Goal: Transaction & Acquisition: Purchase product/service

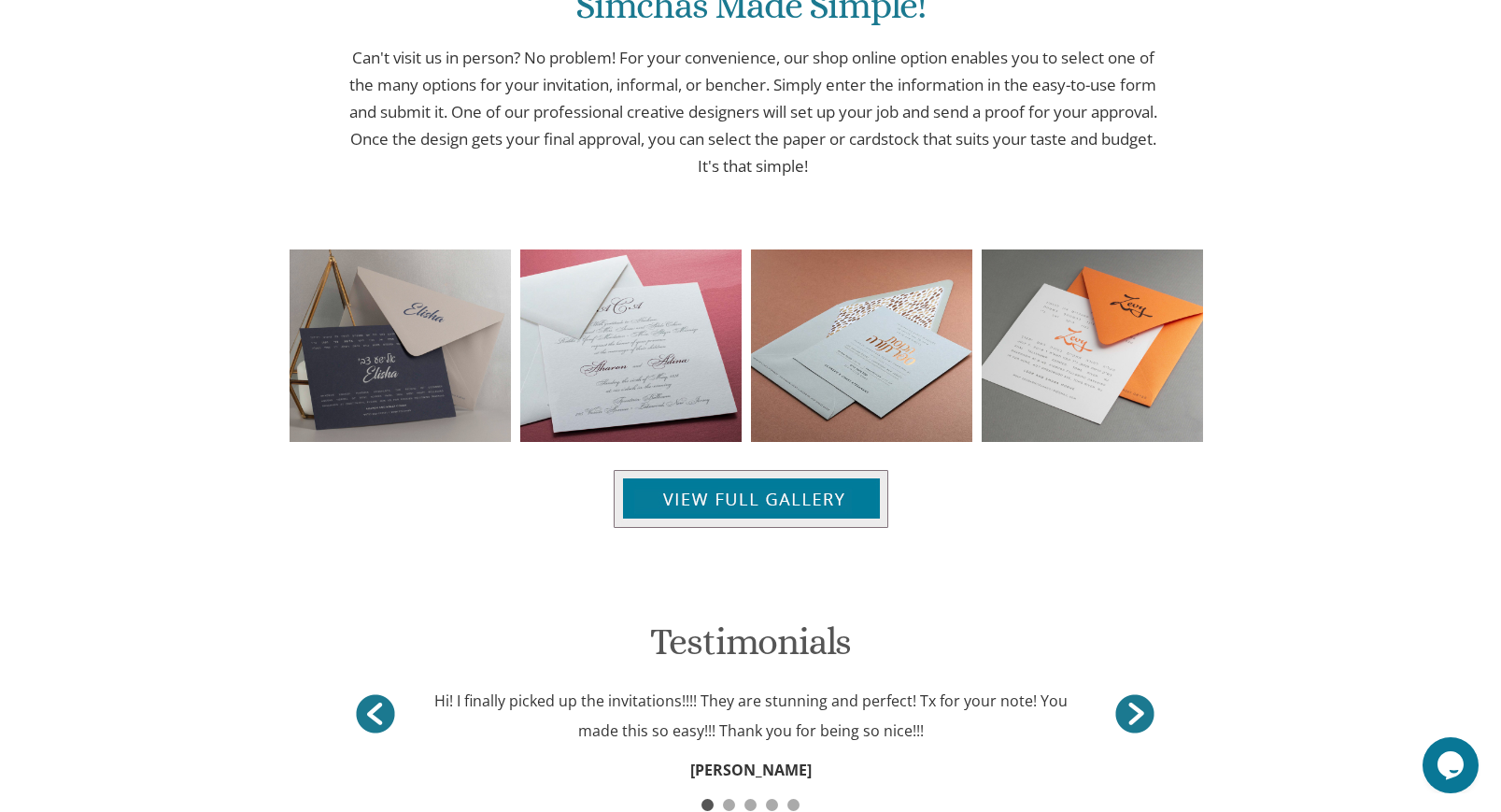
scroll to position [1903, 0]
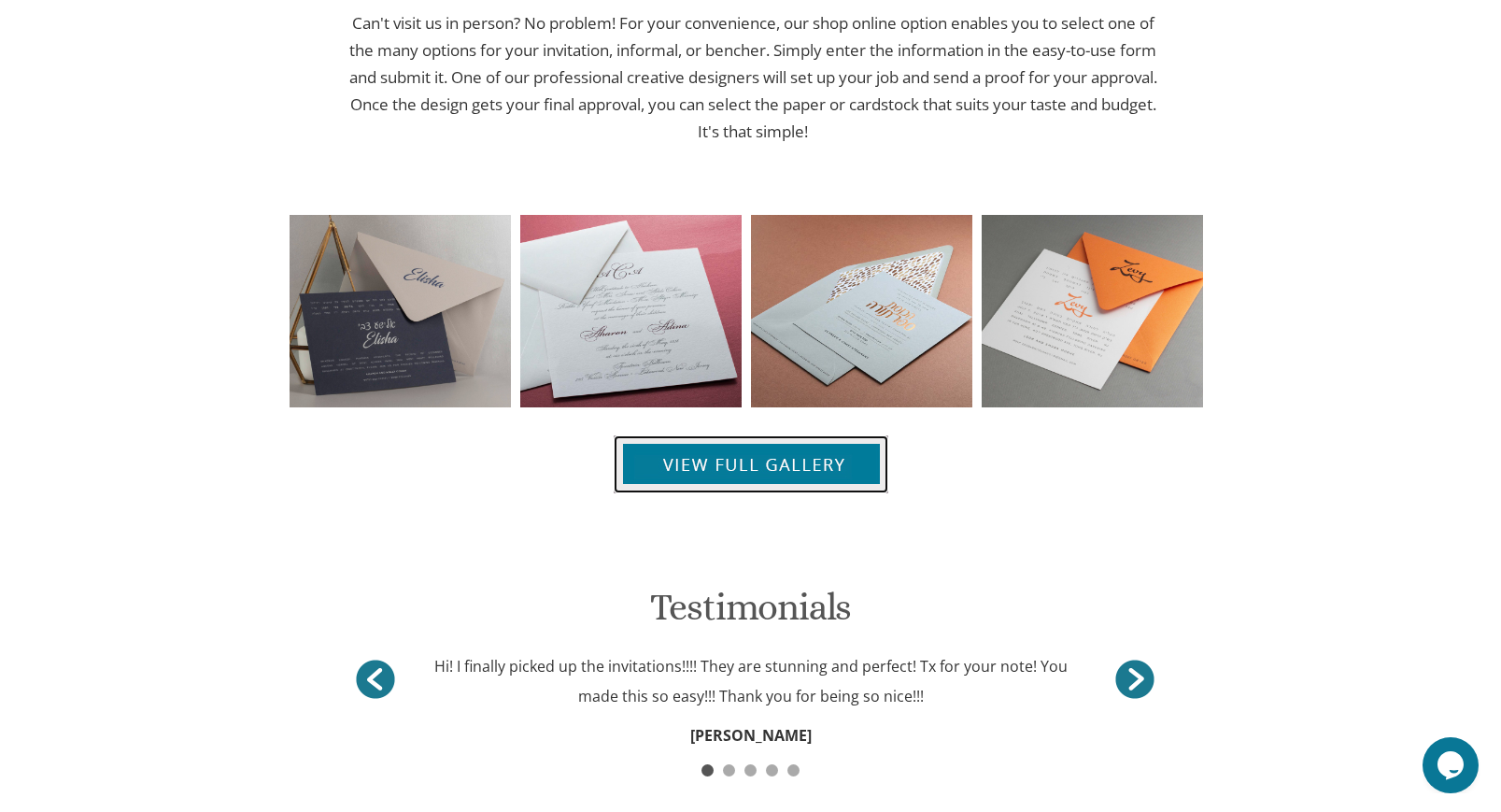
click at [773, 470] on img at bounding box center [751, 465] width 275 height 58
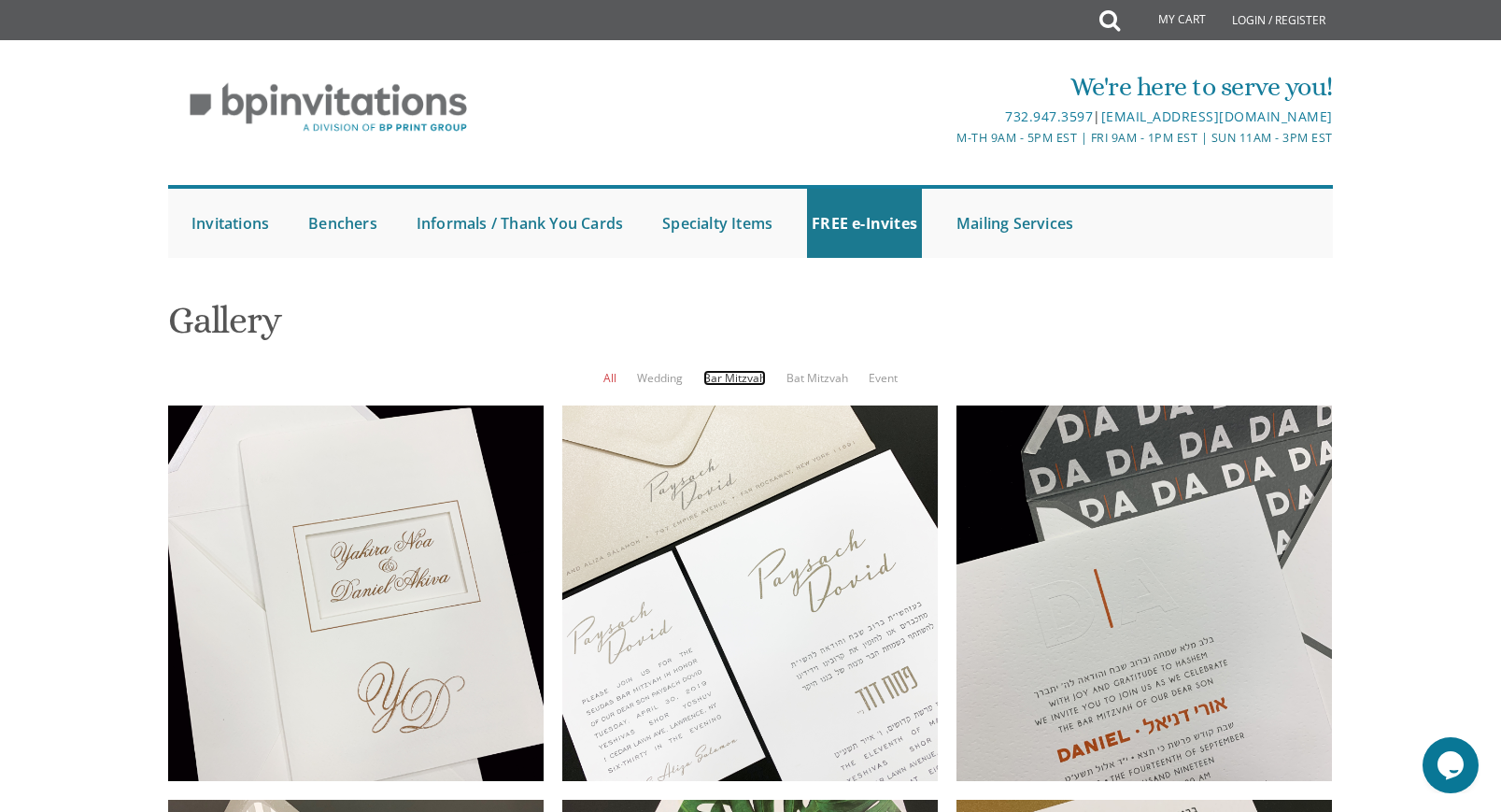
click at [736, 378] on link "Bar Mitzvah" at bounding box center [734, 377] width 63 height 16
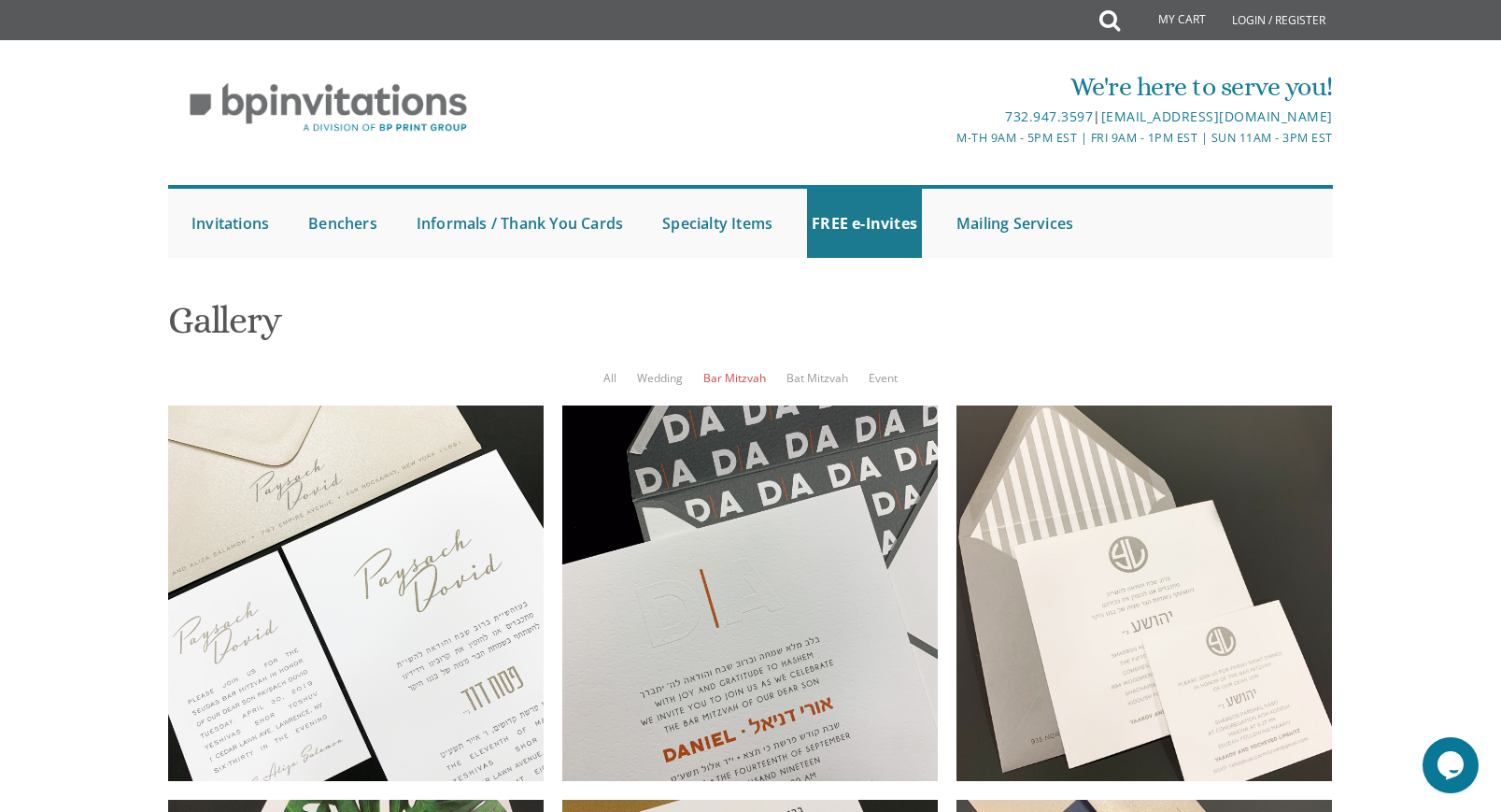
click at [857, 378] on ul "All Wedding Bar Mitzvah Bat Mitzvah Event" at bounding box center [750, 377] width 1165 height 19
click at [868, 376] on link "Event" at bounding box center [882, 377] width 29 height 16
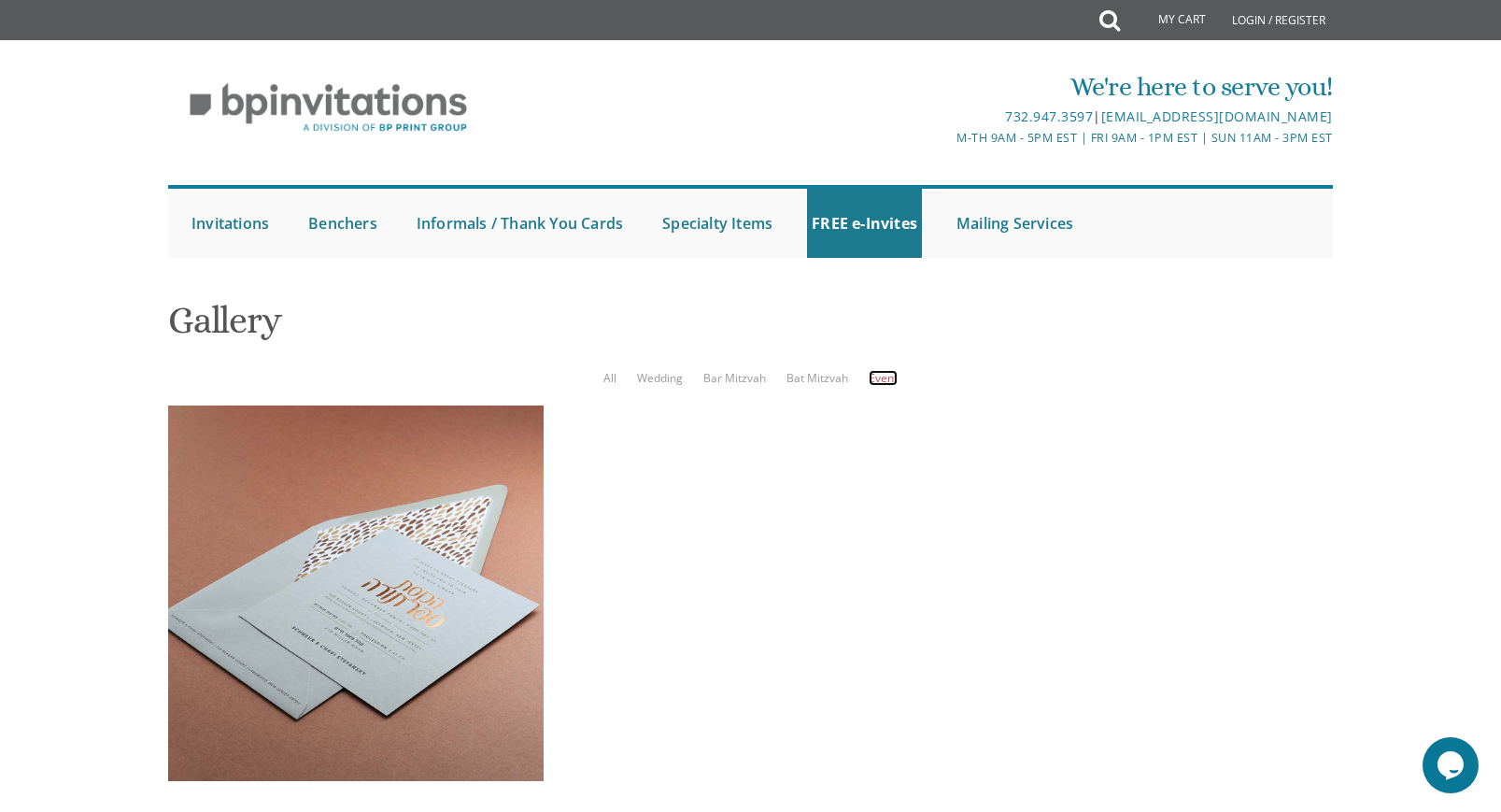
scroll to position [83, 0]
click at [649, 370] on link "Wedding" at bounding box center [660, 377] width 46 height 16
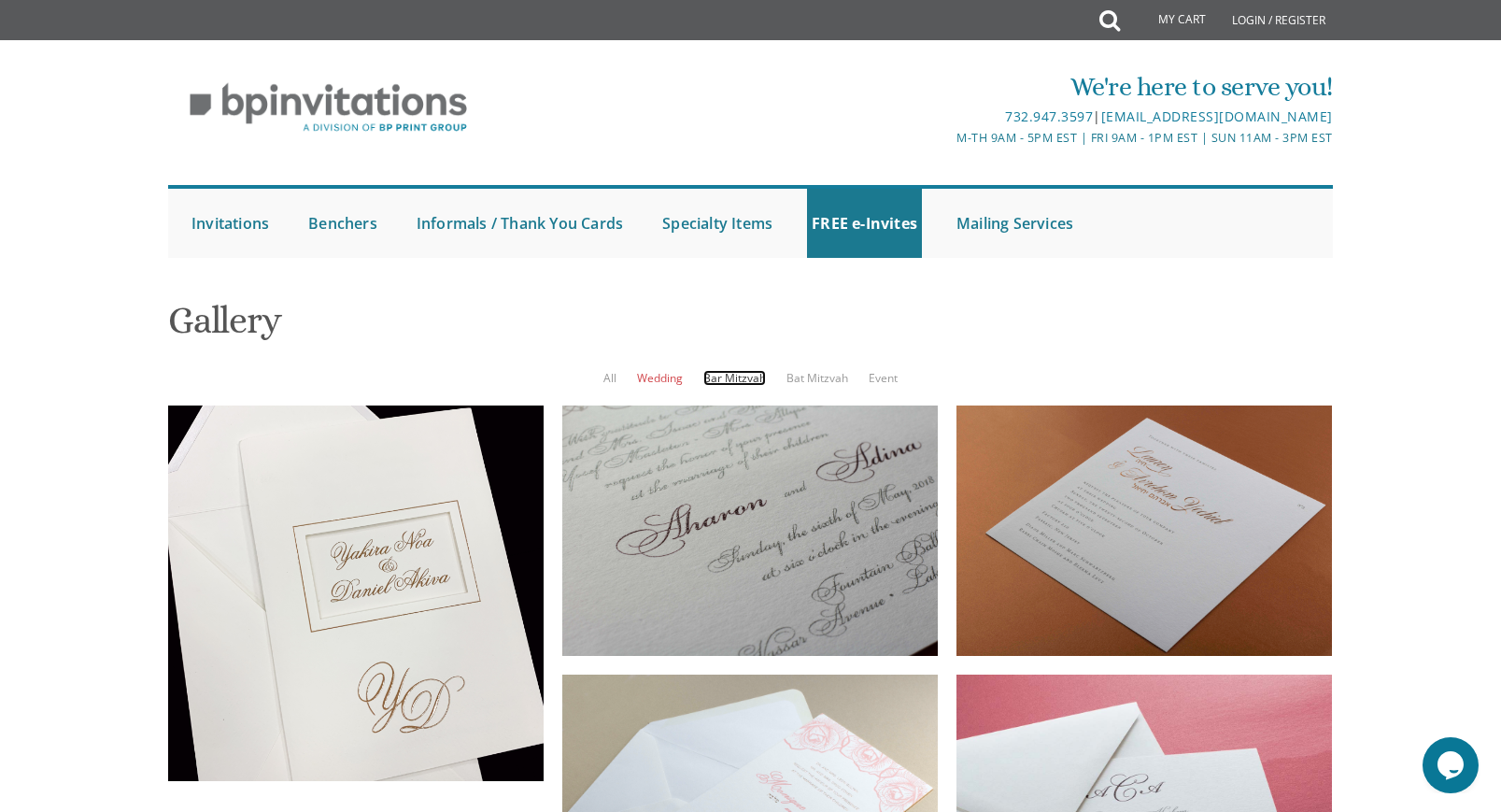
click at [732, 370] on link "Bar Mitzvah" at bounding box center [734, 377] width 63 height 16
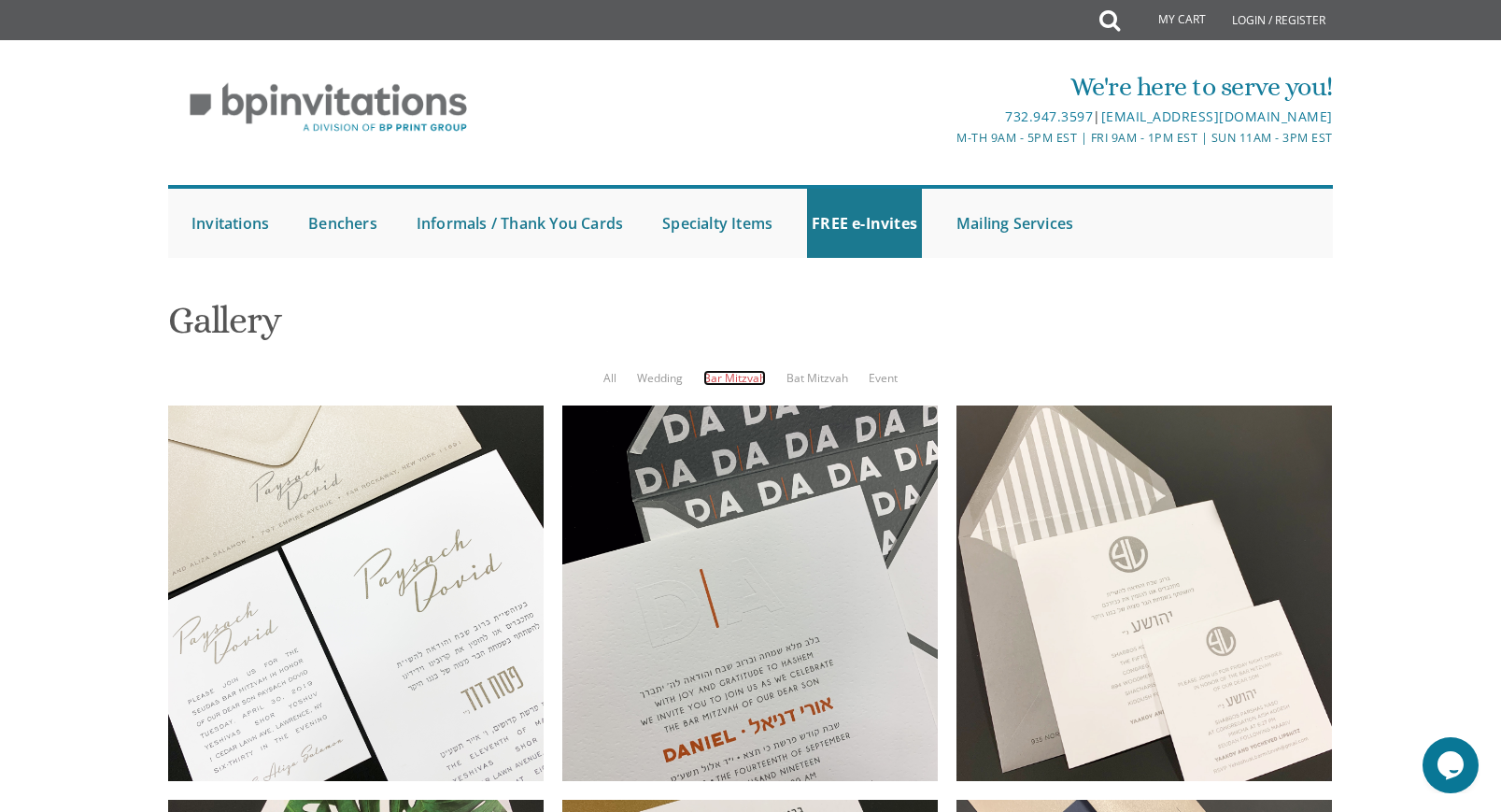
scroll to position [1348, 0]
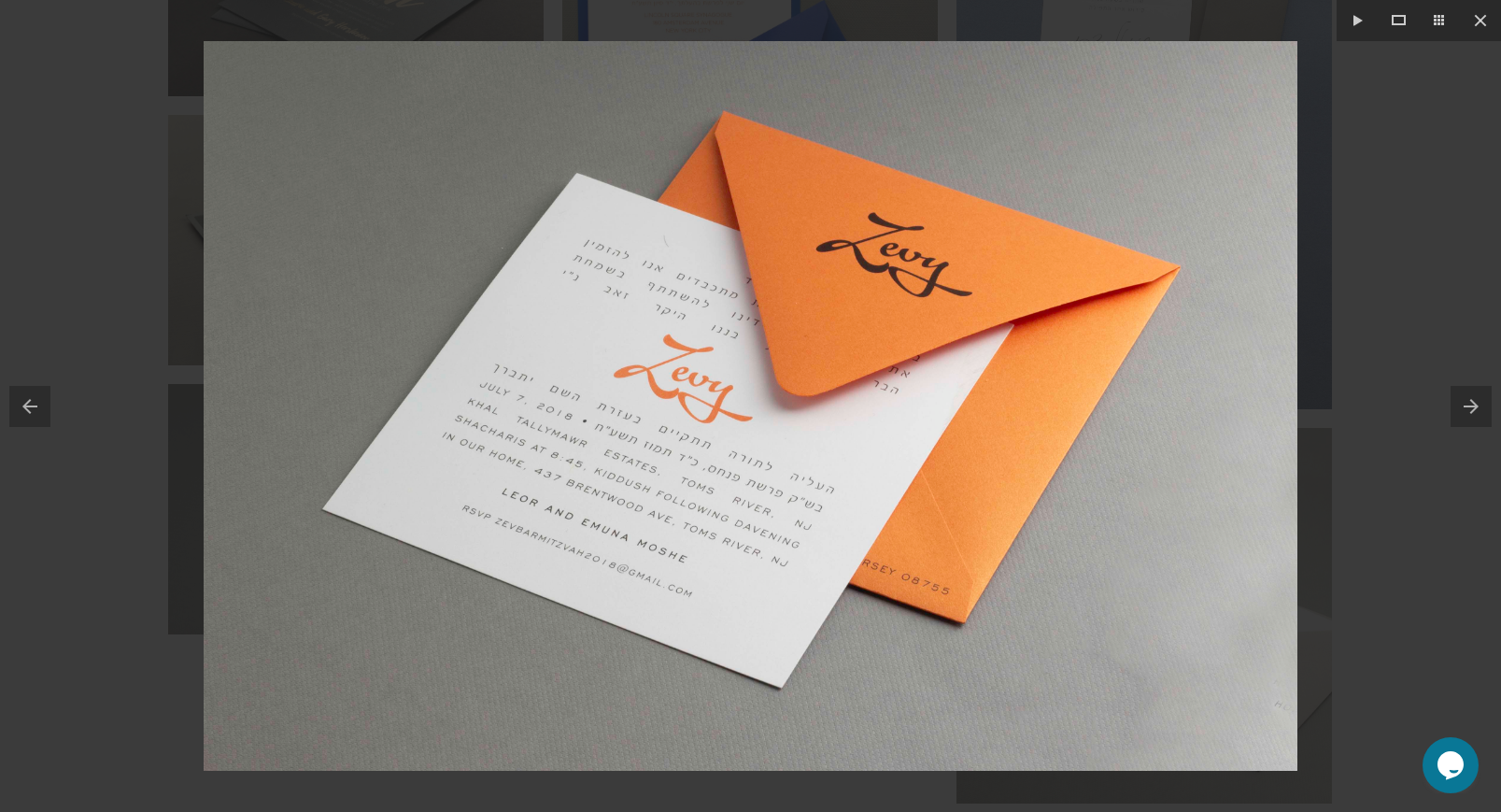
click at [1412, 104] on div at bounding box center [750, 406] width 1501 height 812
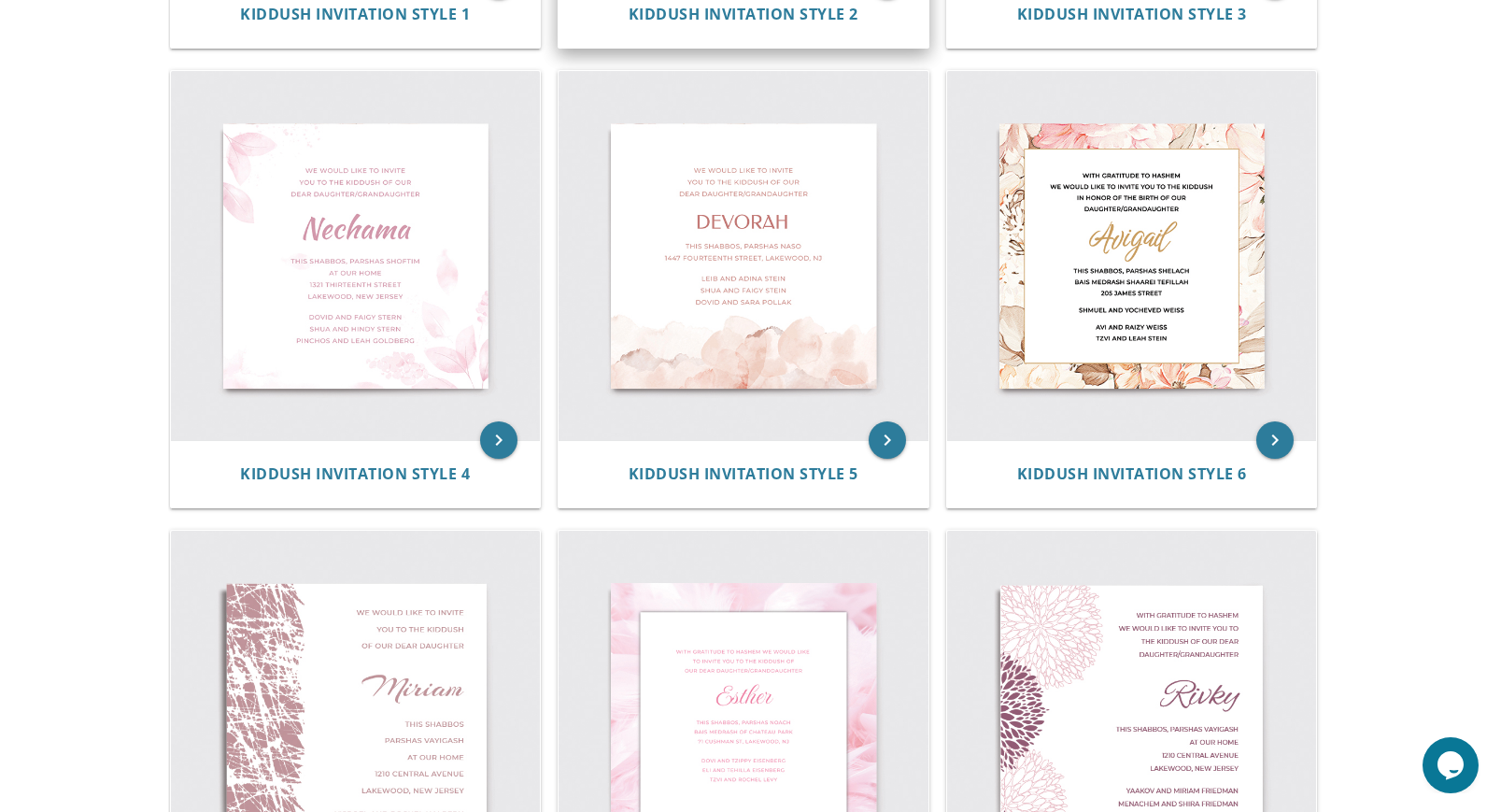
scroll to position [114, 0]
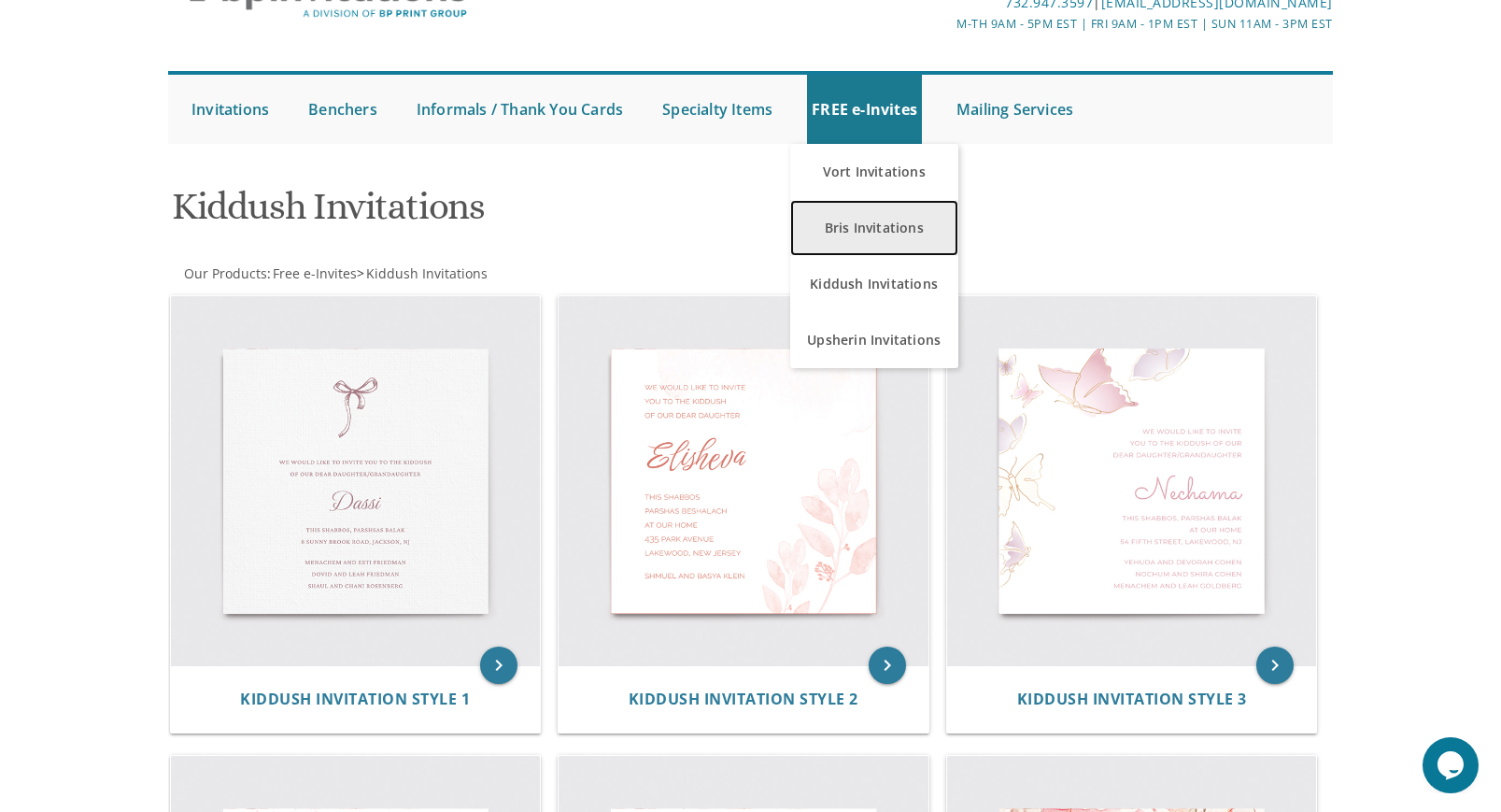
click at [860, 234] on link "Bris Invitations" at bounding box center [874, 228] width 168 height 56
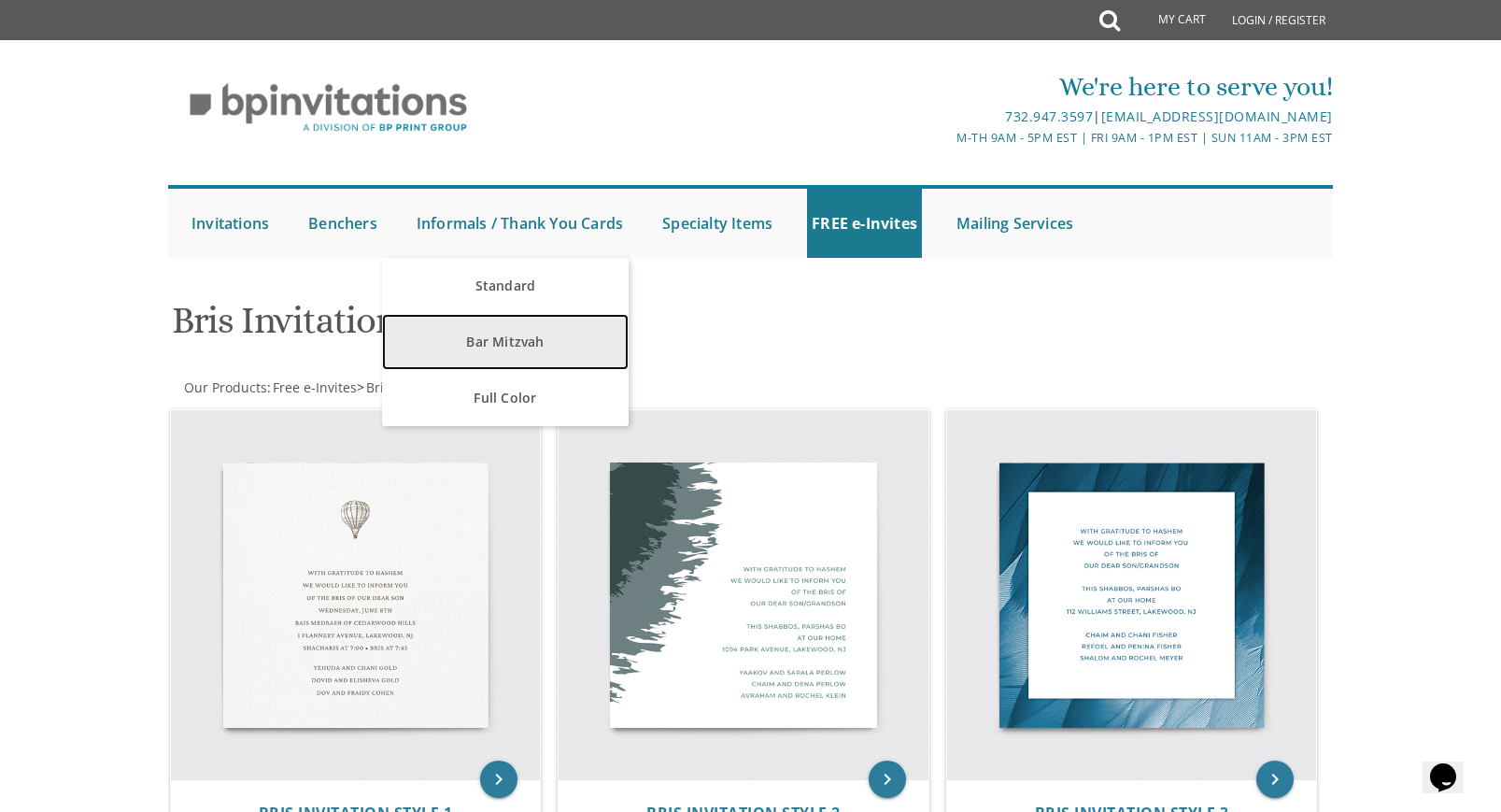
click at [509, 329] on link "Bar Mitzvah" at bounding box center [505, 342] width 246 height 56
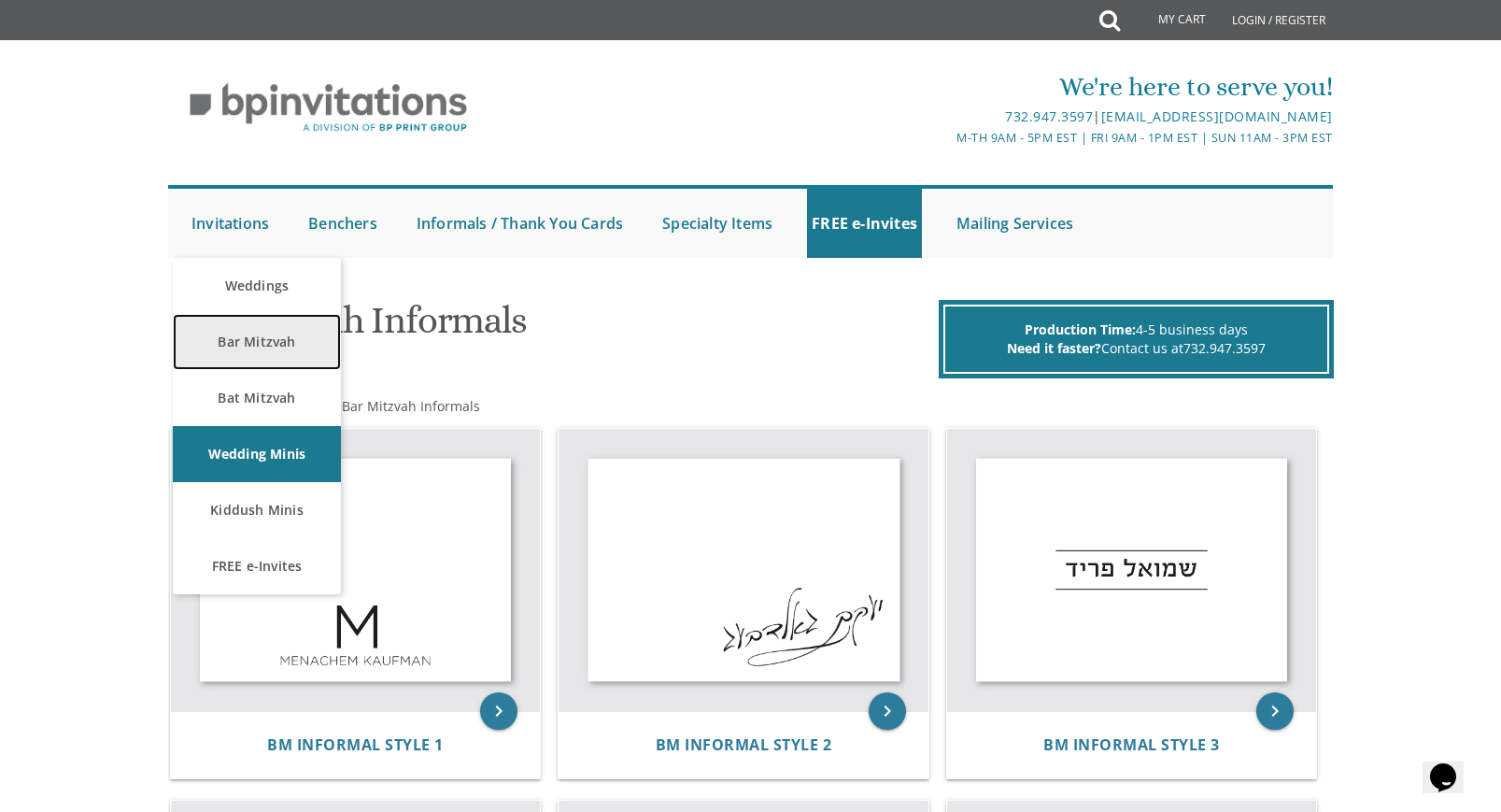
click at [214, 325] on link "Bar Mitzvah" at bounding box center [256, 342] width 168 height 56
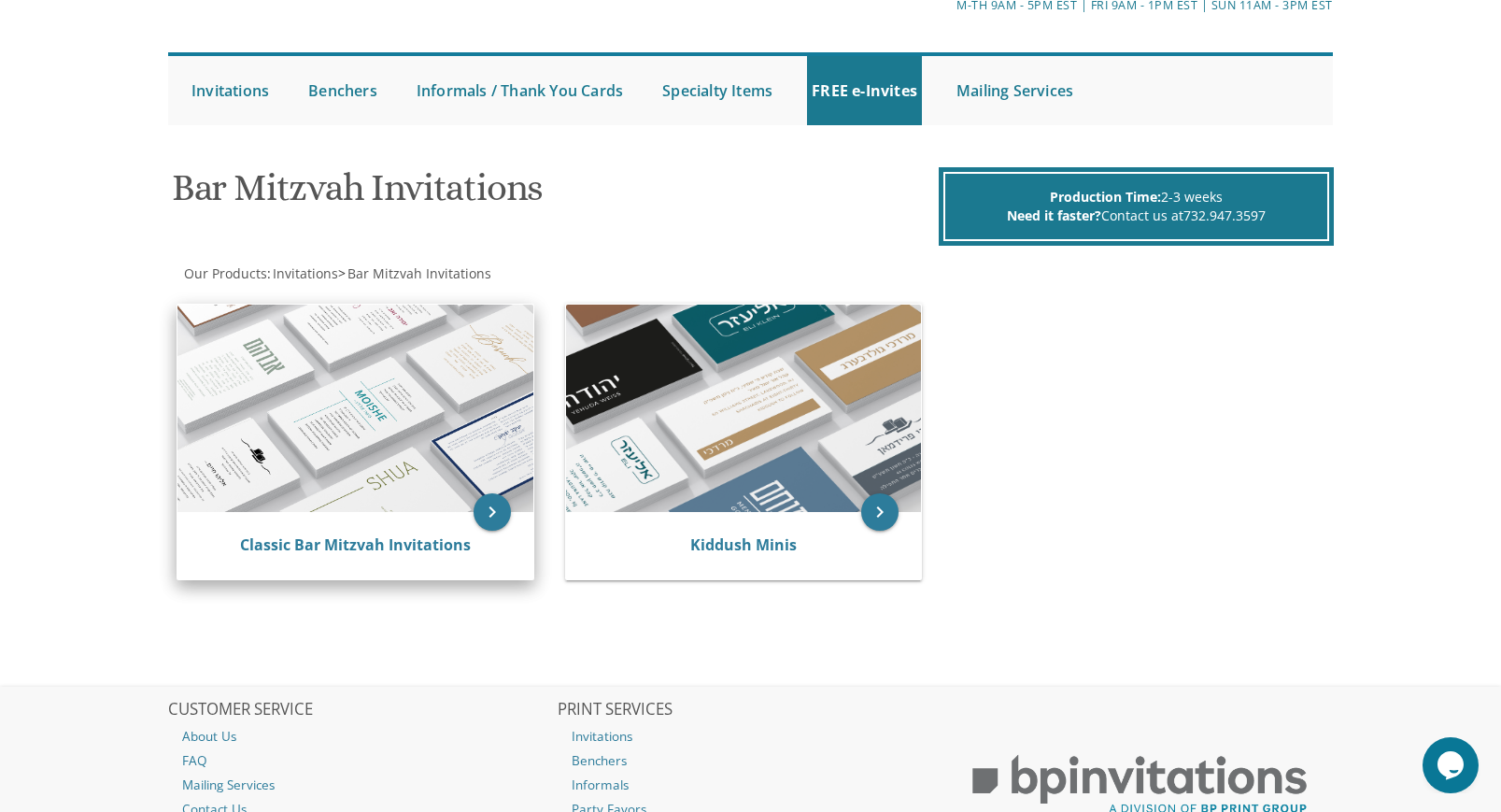
scroll to position [134, 0]
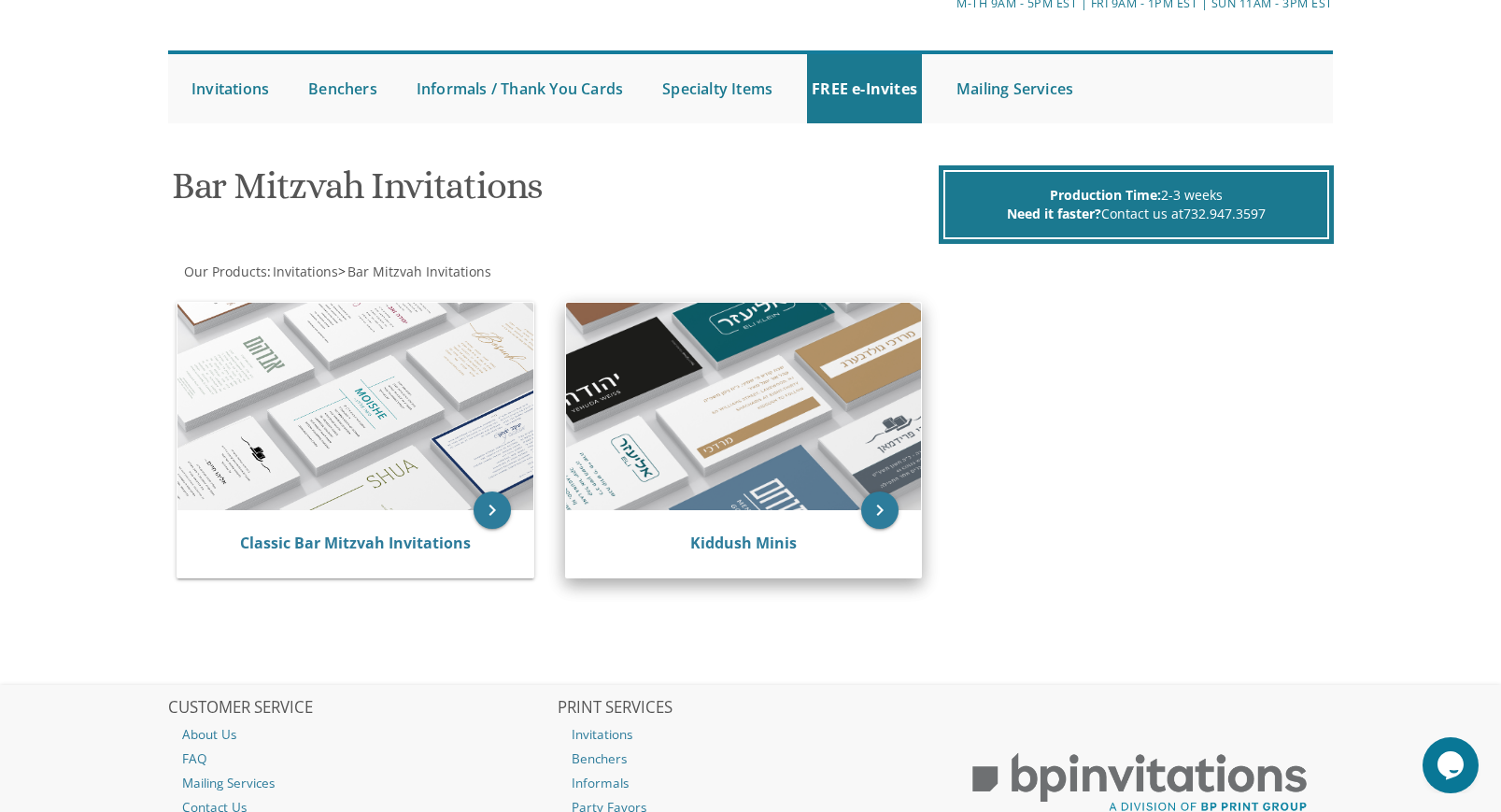
click at [671, 372] on img at bounding box center [743, 406] width 356 height 207
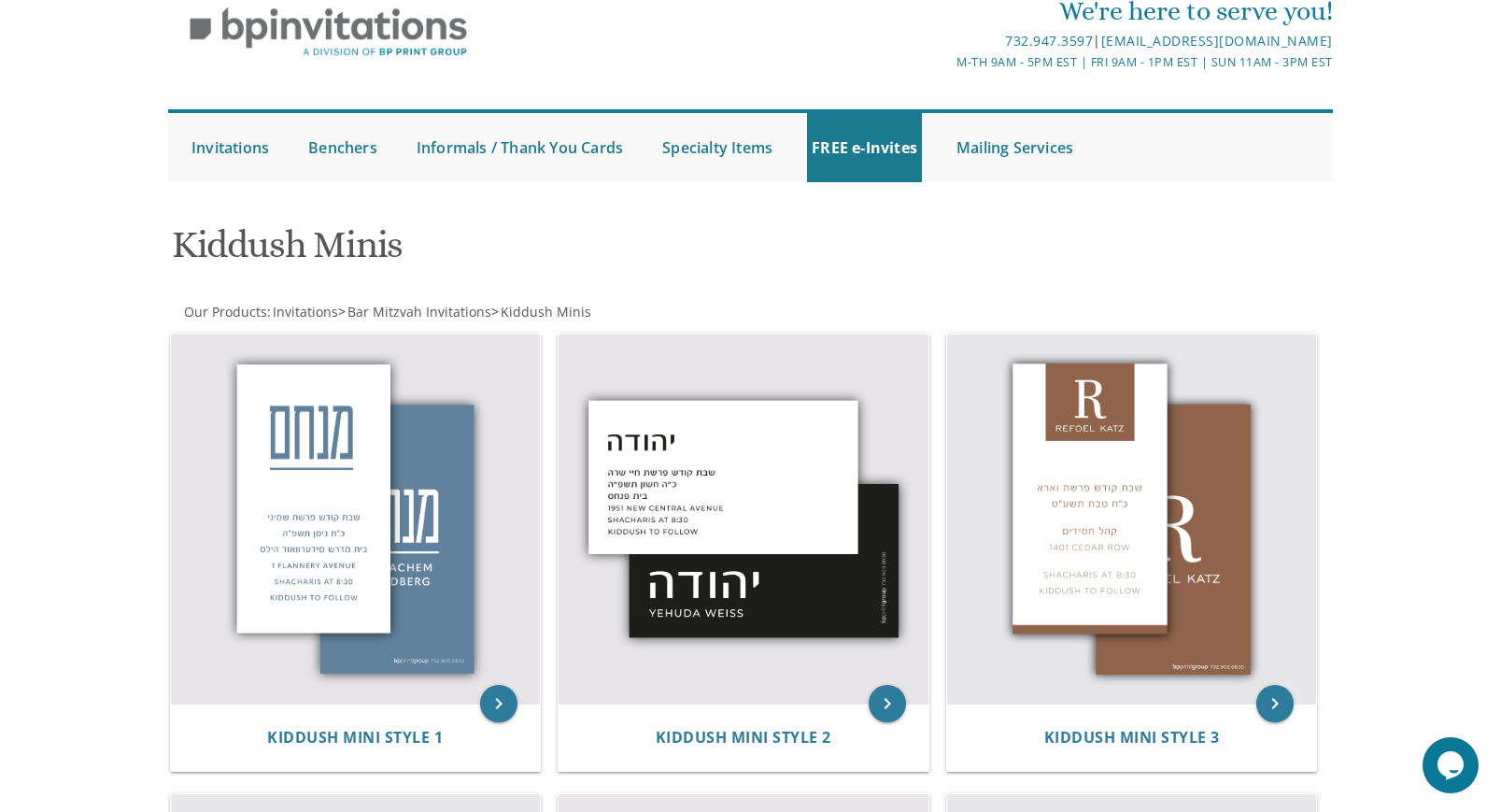
scroll to position [26, 0]
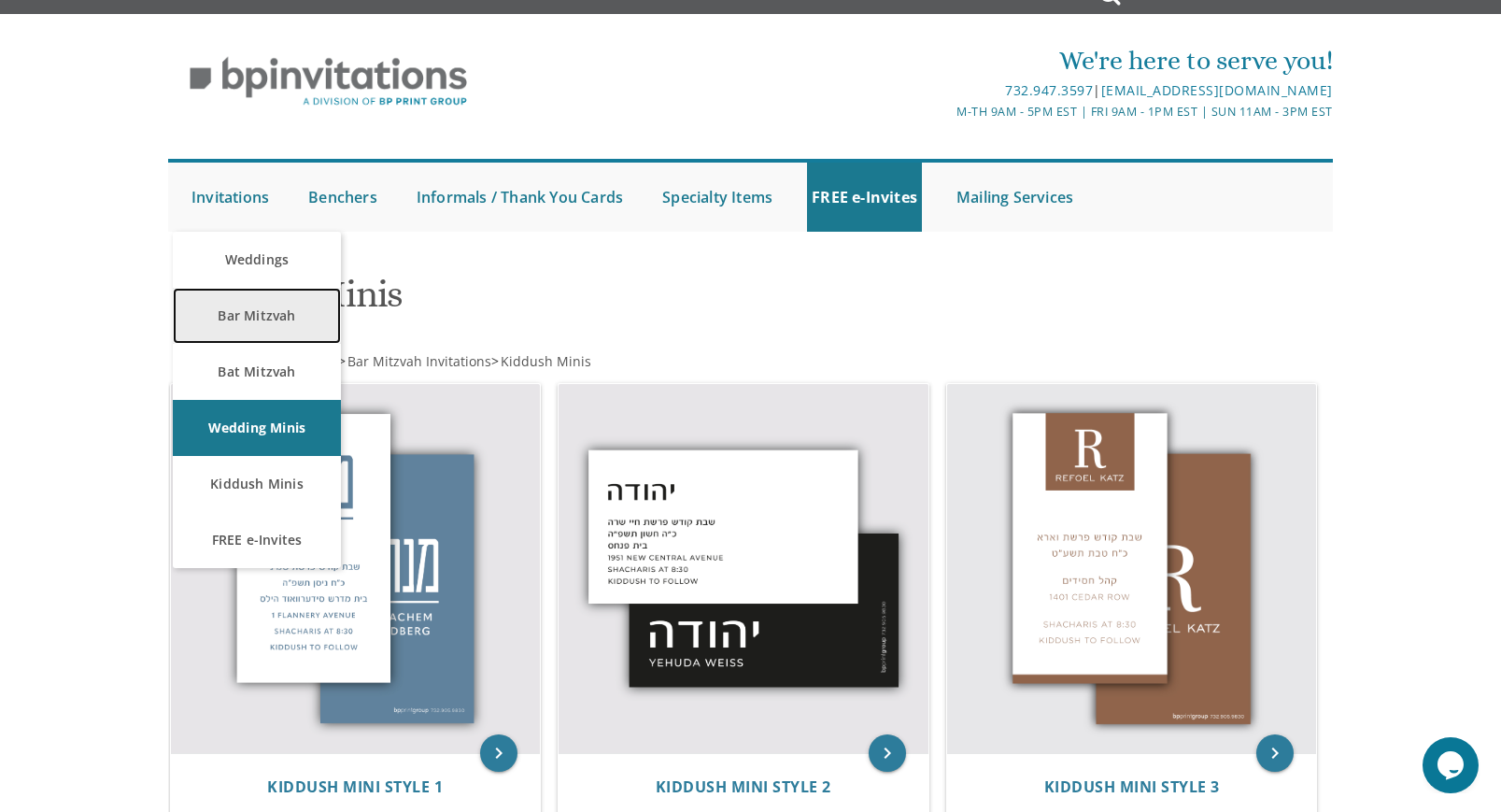
click at [227, 299] on link "Bar Mitzvah" at bounding box center [256, 315] width 168 height 56
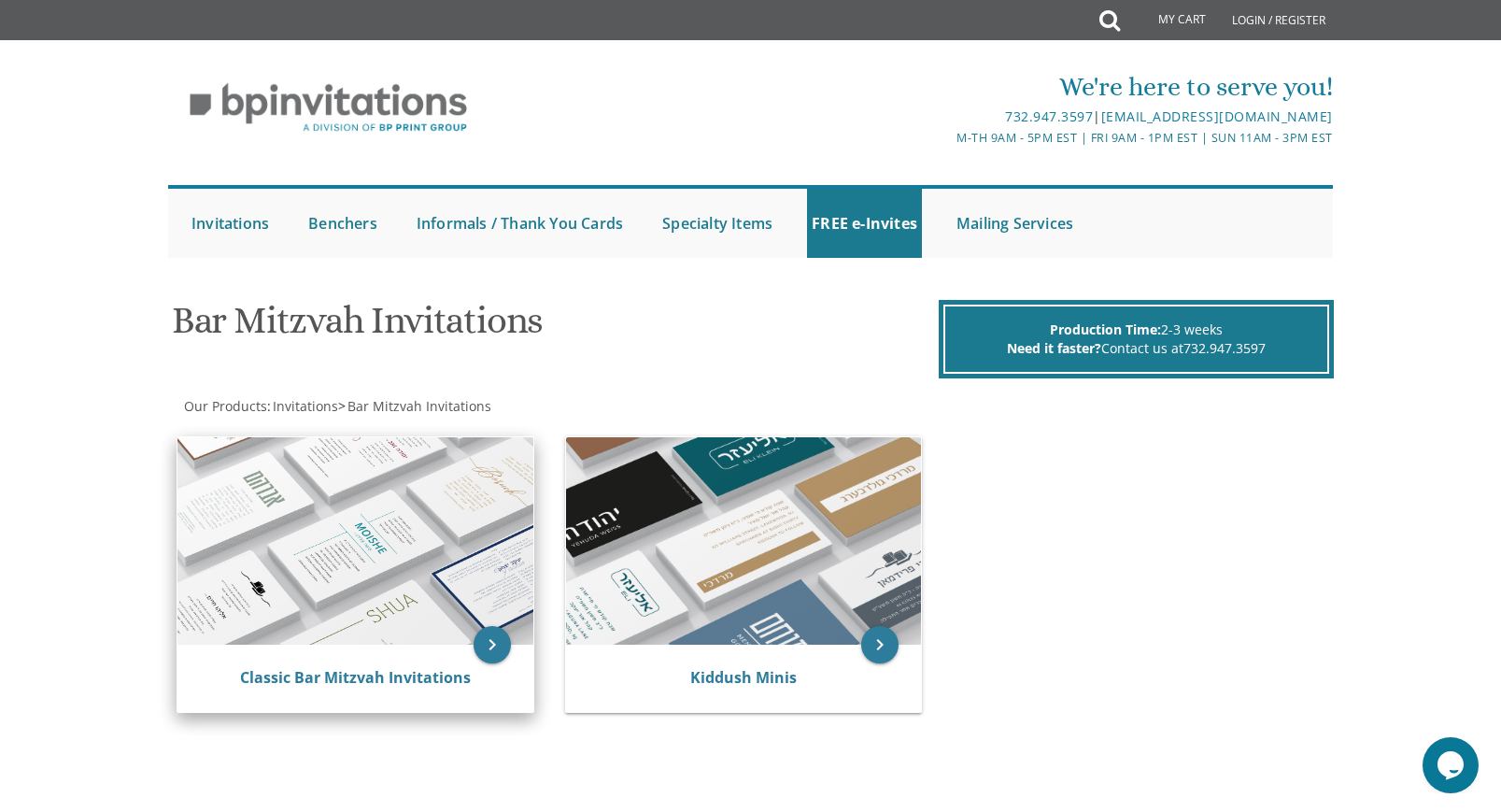
click at [365, 512] on img at bounding box center [355, 541] width 356 height 207
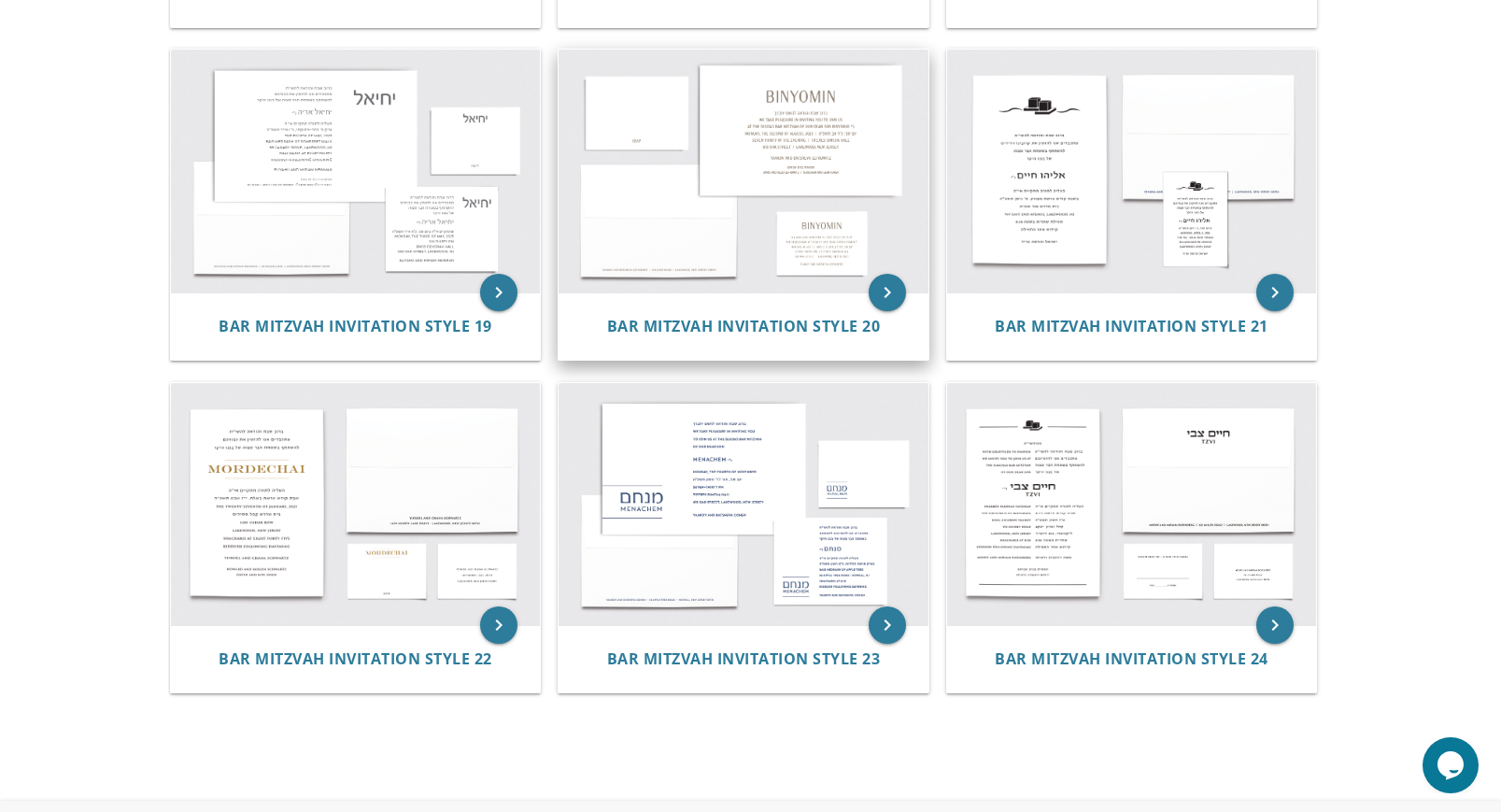
scroll to position [2356, 0]
click at [669, 207] on img at bounding box center [743, 172] width 370 height 243
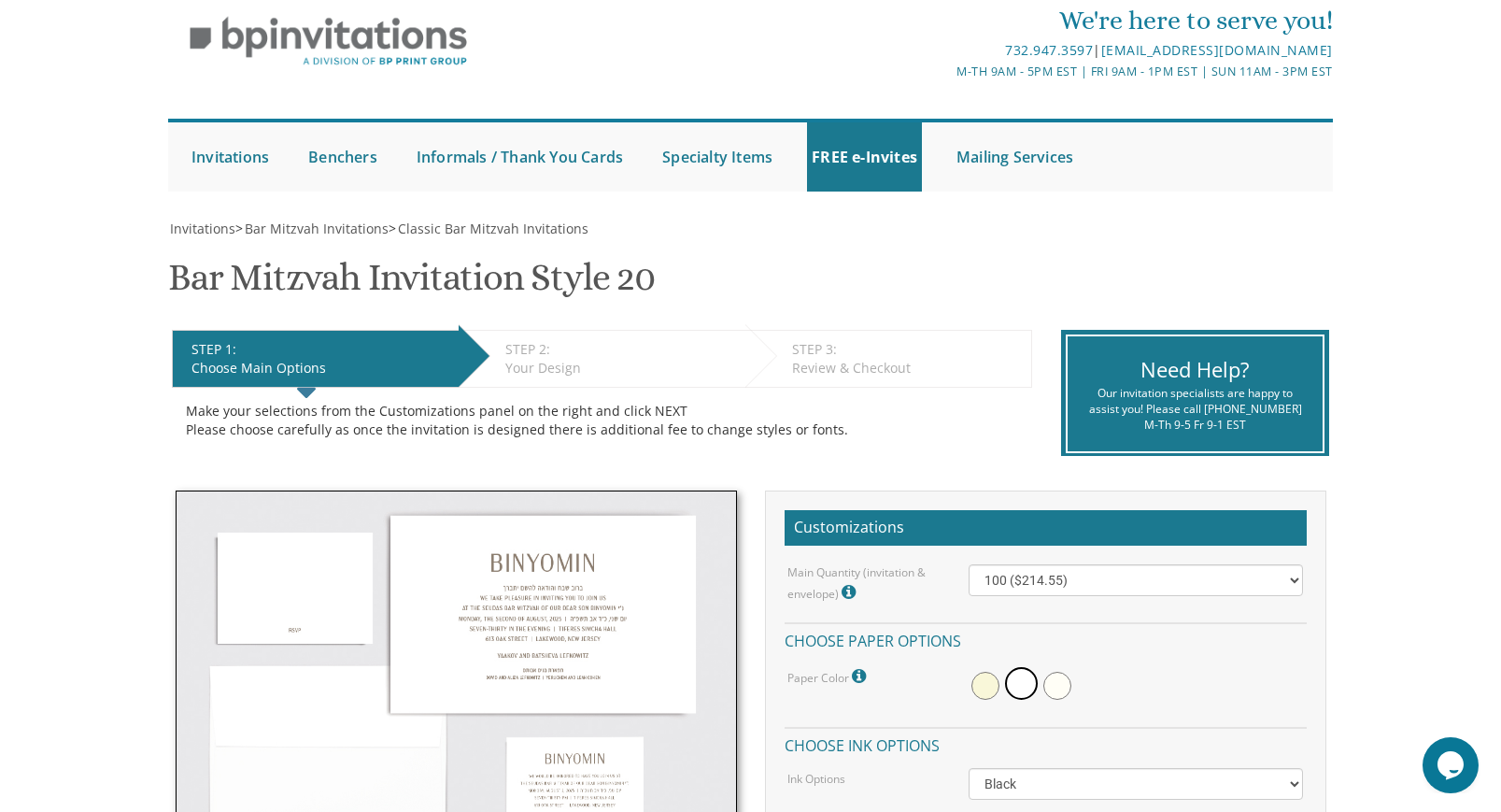
scroll to position [256, 0]
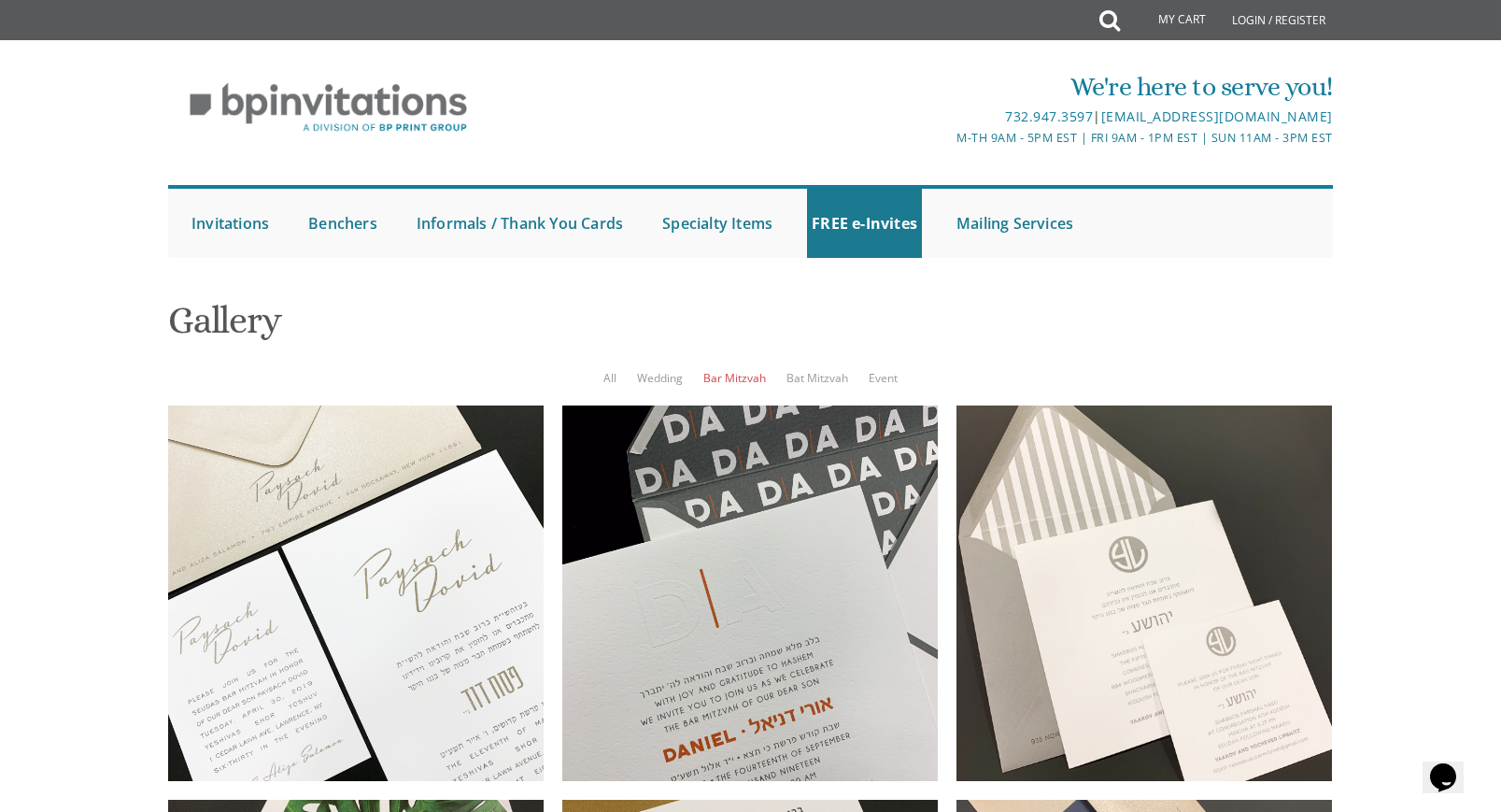
scroll to position [1309, 0]
